Goal: Task Accomplishment & Management: Manage account settings

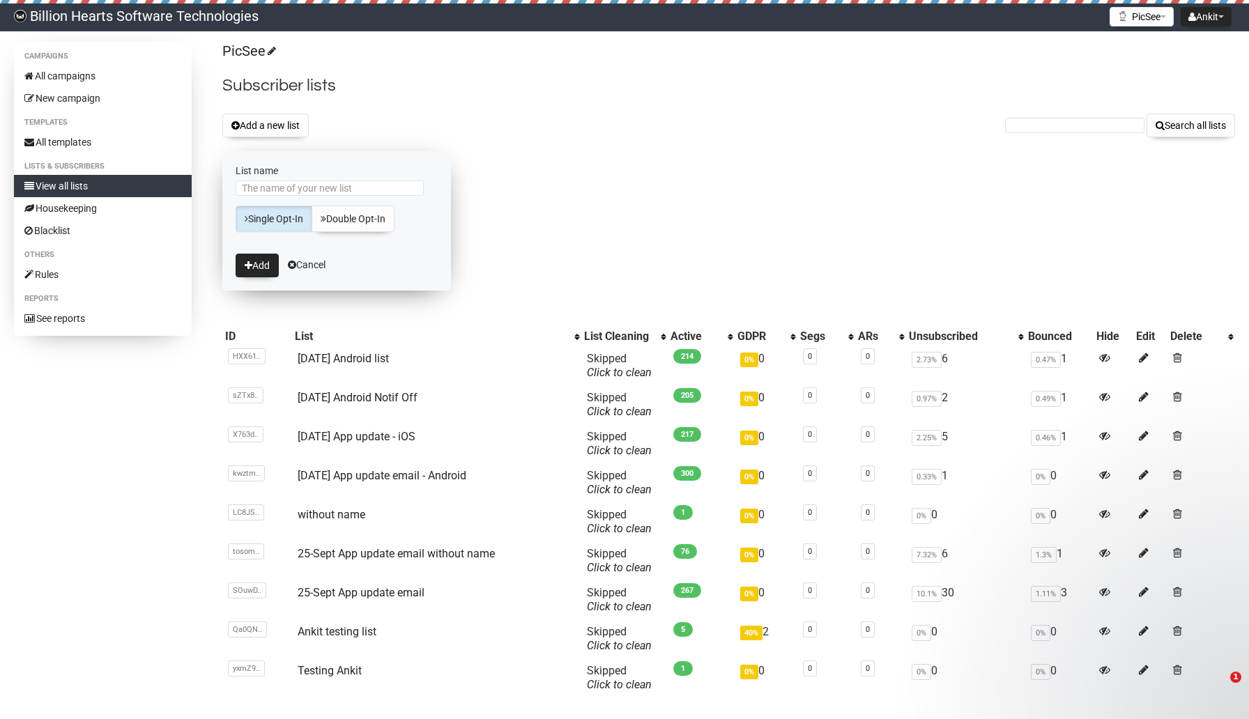
click at [312, 152] on form "List name Single Opt-In Double Opt-In Add Cancel" at bounding box center [336, 220] width 229 height 139
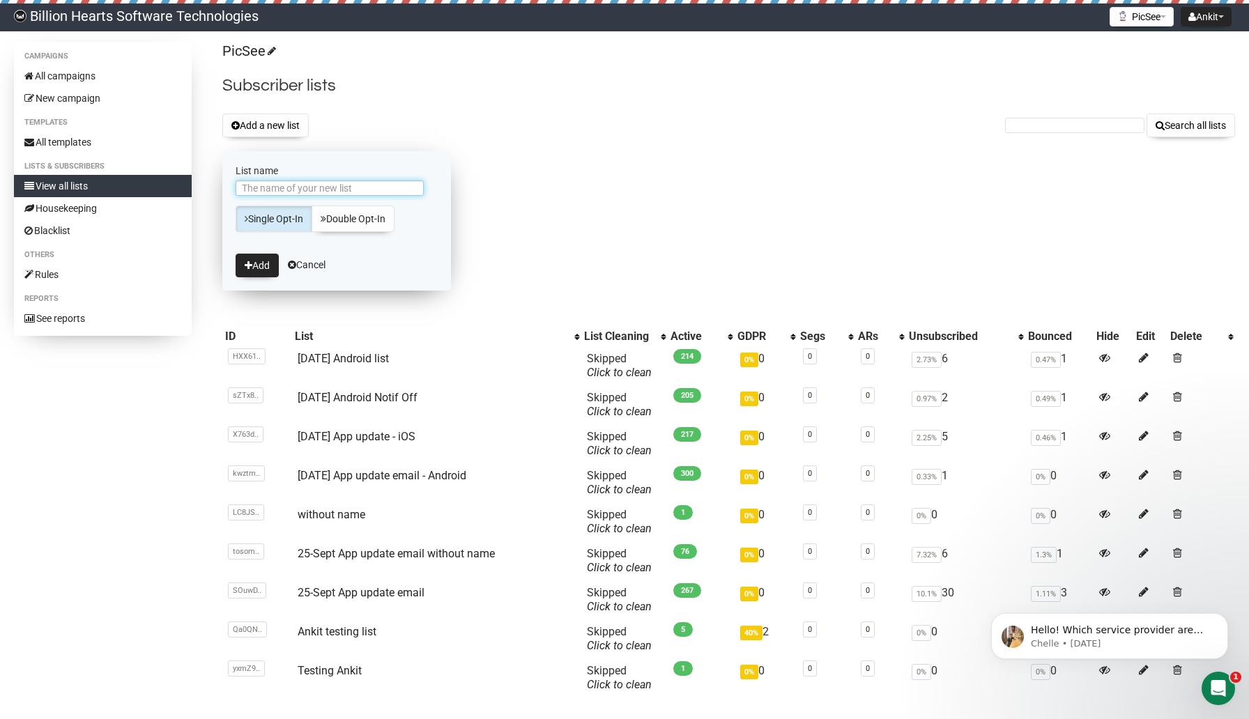
click at [286, 190] on input "List name" at bounding box center [330, 188] width 188 height 15
type input "[DATE] iOS - Notif off"
click at [258, 266] on button "Add" at bounding box center [257, 266] width 43 height 24
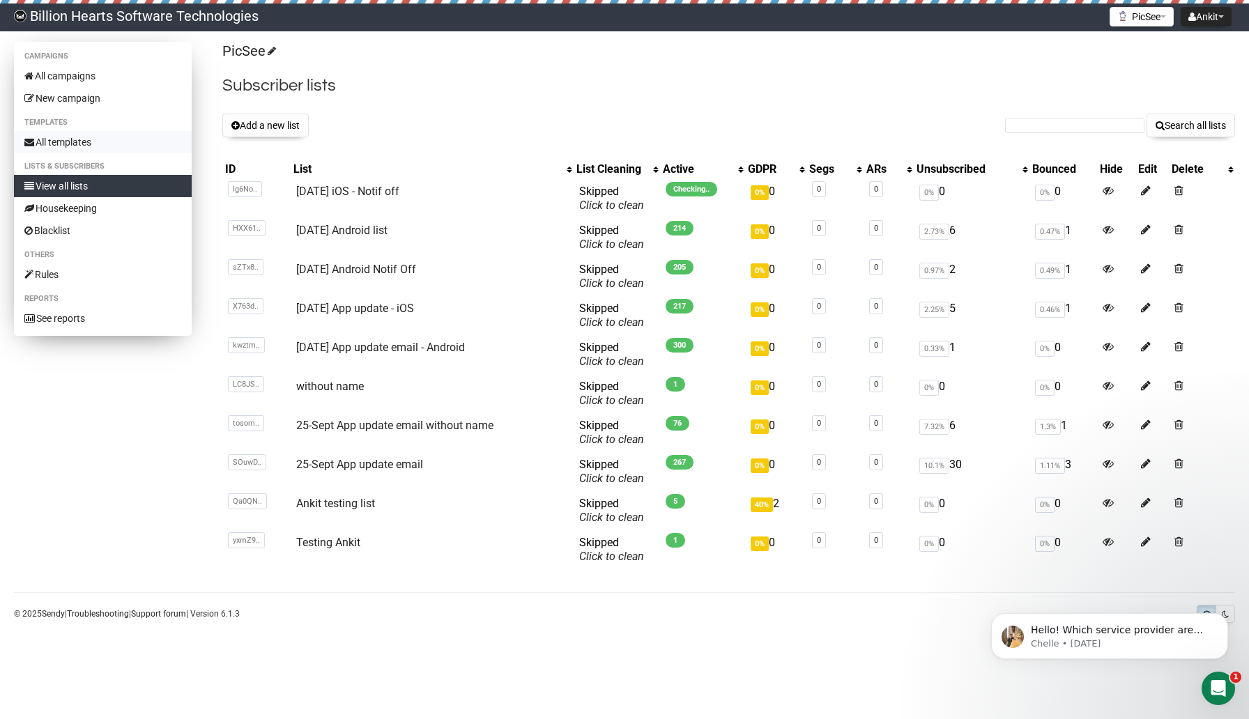
click at [90, 146] on link "All templates" at bounding box center [103, 142] width 178 height 22
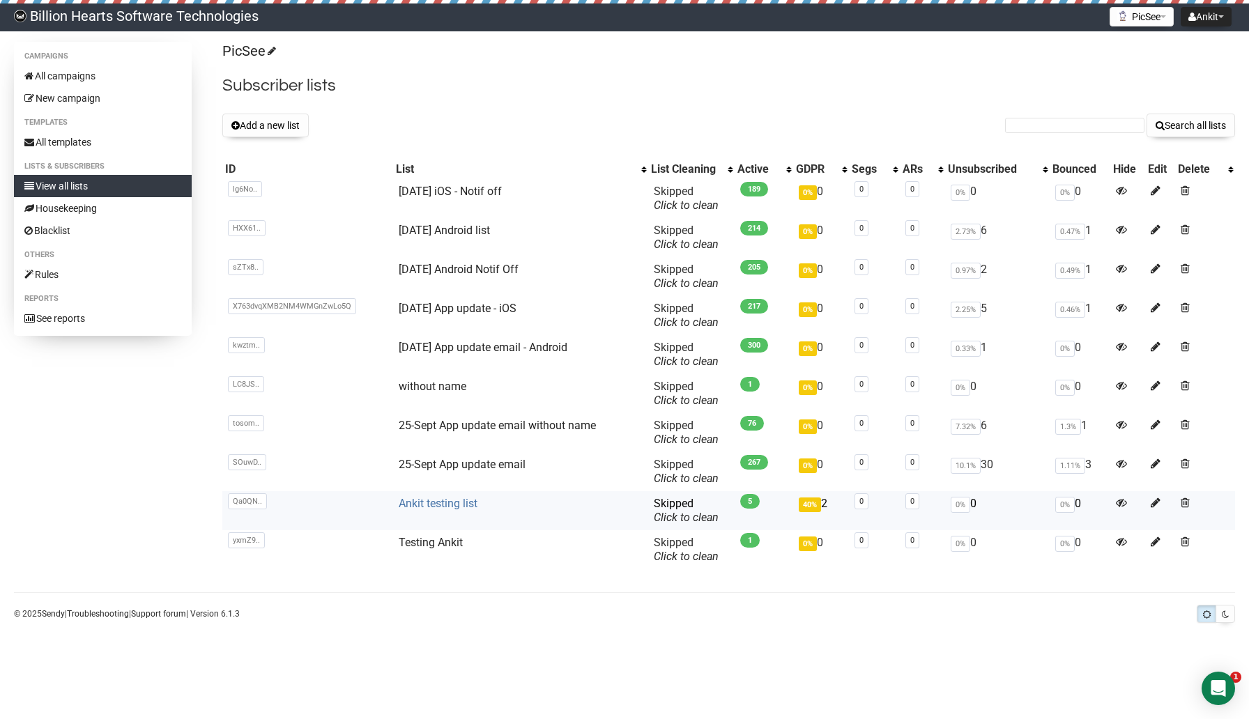
click at [426, 504] on link "Ankit testing list" at bounding box center [438, 503] width 79 height 13
